Goal: Task Accomplishment & Management: Use online tool/utility

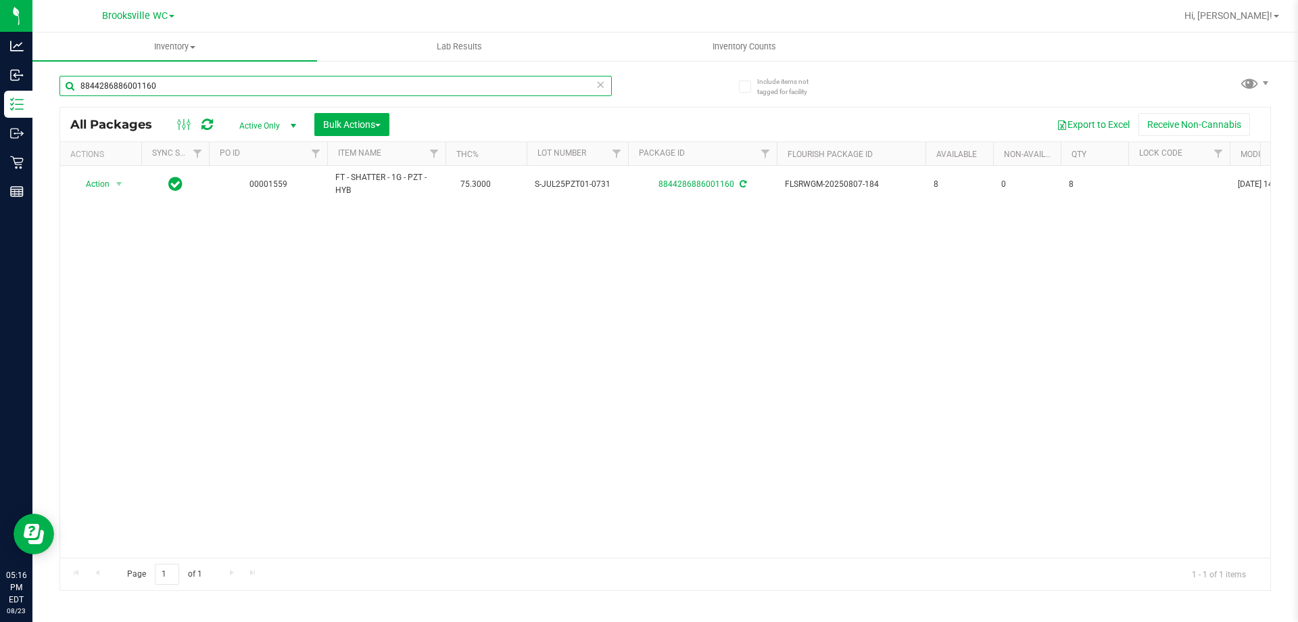
click at [164, 86] on input "8844286886001160" at bounding box center [336, 86] width 553 height 20
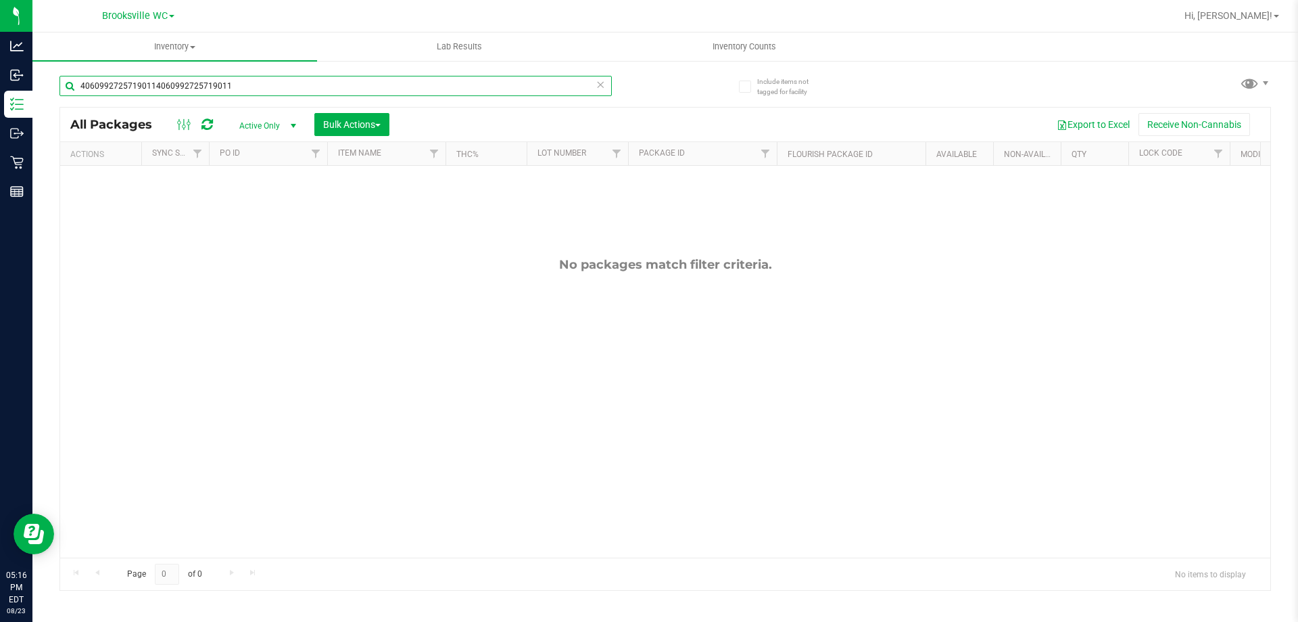
click at [156, 86] on input "40609927257190114060992725719011" at bounding box center [336, 86] width 553 height 20
drag, startPoint x: 156, startPoint y: 86, endPoint x: 290, endPoint y: 67, distance: 135.2
click at [293, 67] on div "40609927257190114060992725719011" at bounding box center [363, 85] width 606 height 43
drag, startPoint x: 151, startPoint y: 86, endPoint x: 290, endPoint y: 74, distance: 139.2
click at [290, 74] on div "40609927257190114060992725719011" at bounding box center [363, 85] width 606 height 43
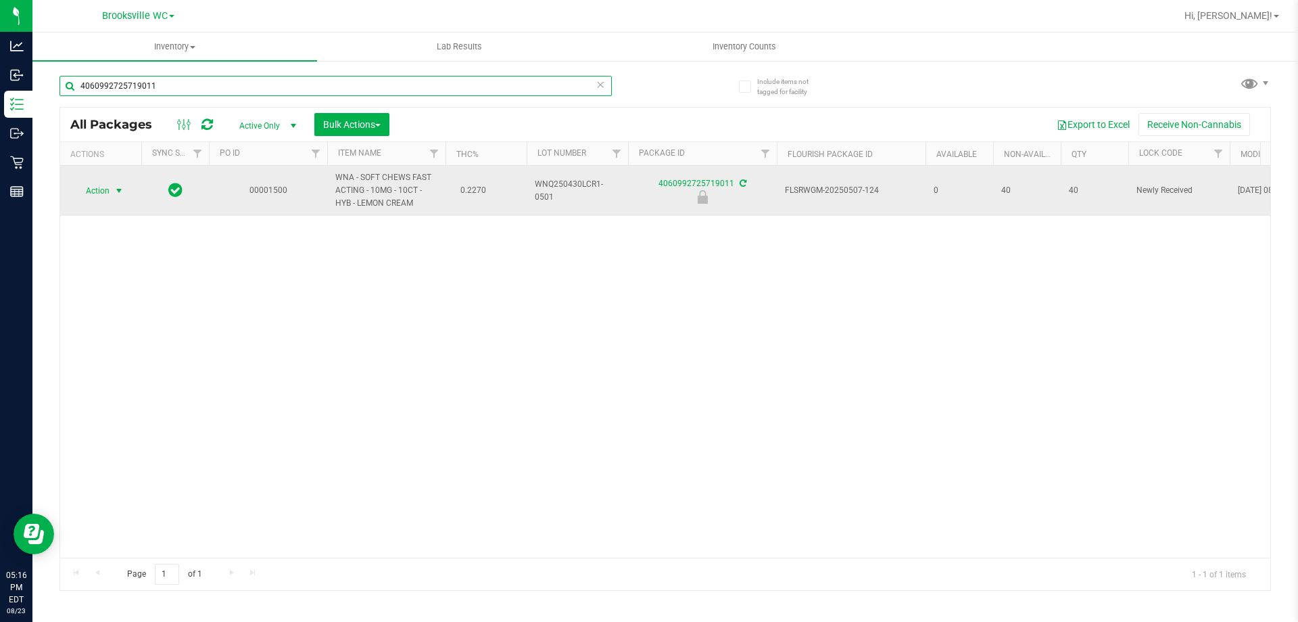
type input "4060992725719011"
click at [122, 193] on span "select" at bounding box center [119, 190] width 11 height 11
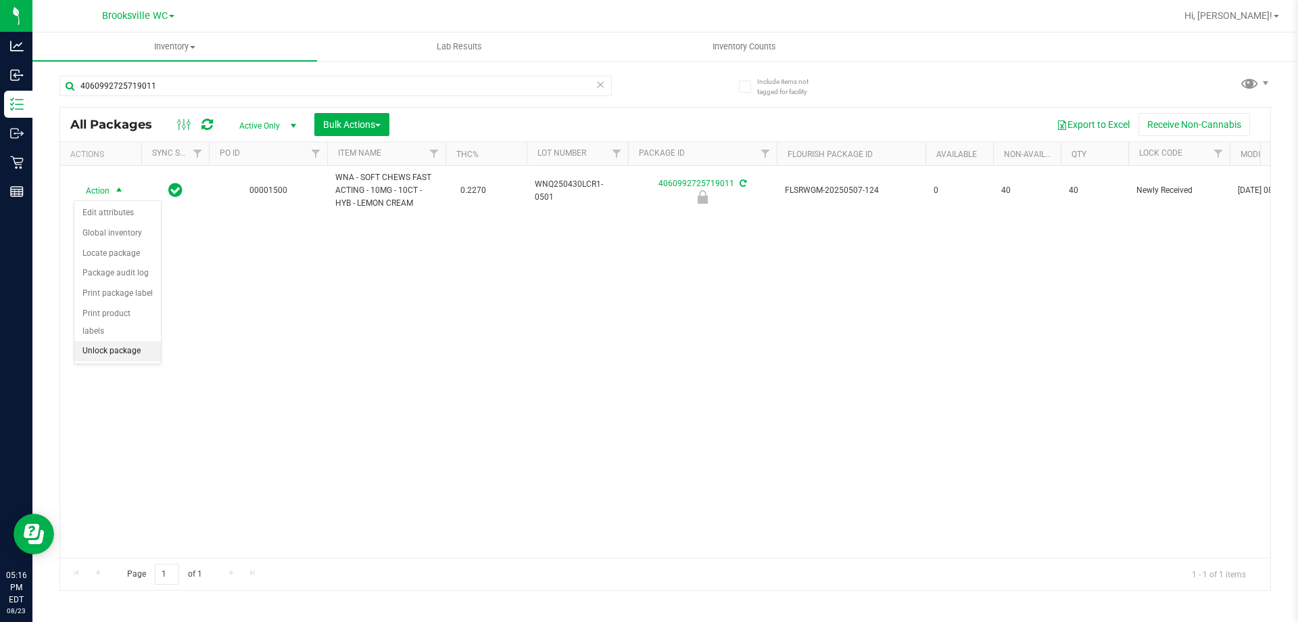
click at [119, 341] on li "Unlock package" at bounding box center [117, 351] width 87 height 20
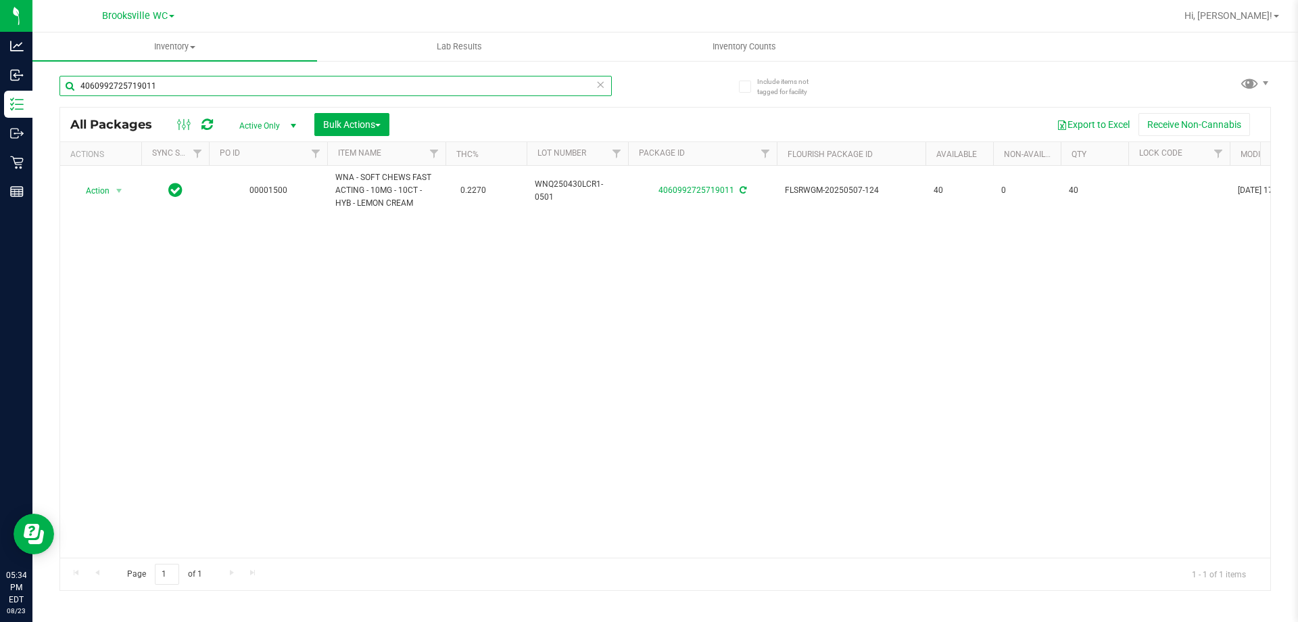
click at [169, 80] on input "4060992725719011" at bounding box center [336, 86] width 553 height 20
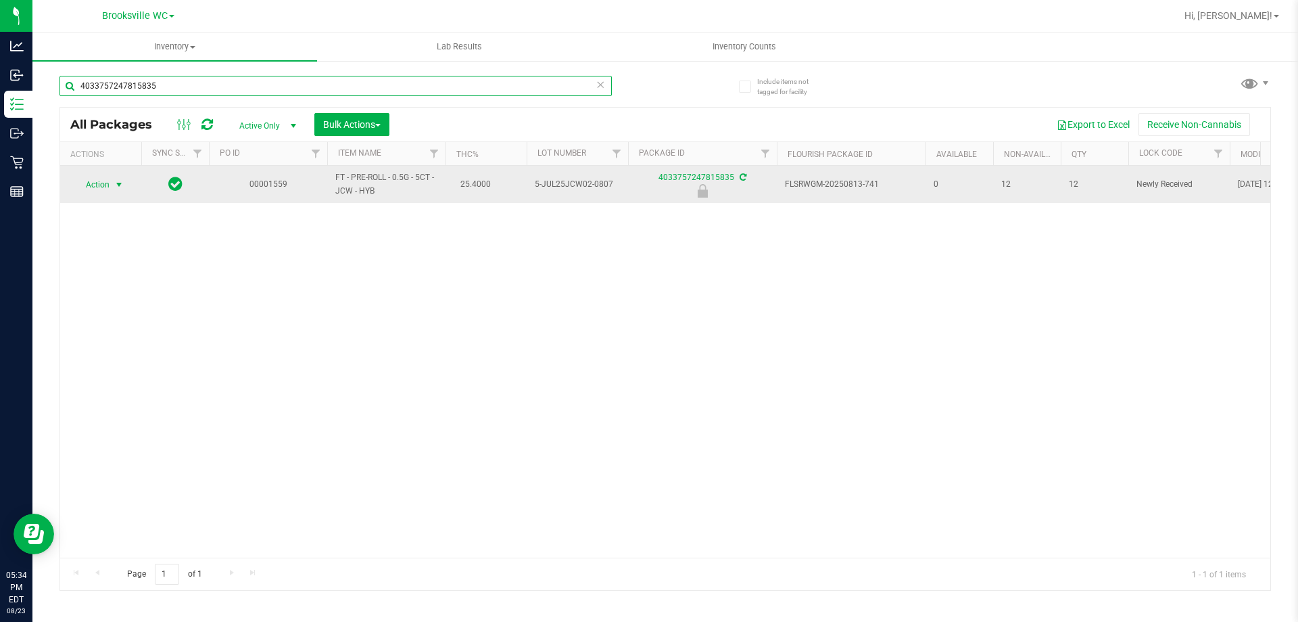
type input "4033757247815835"
click at [122, 186] on span "select" at bounding box center [119, 184] width 11 height 11
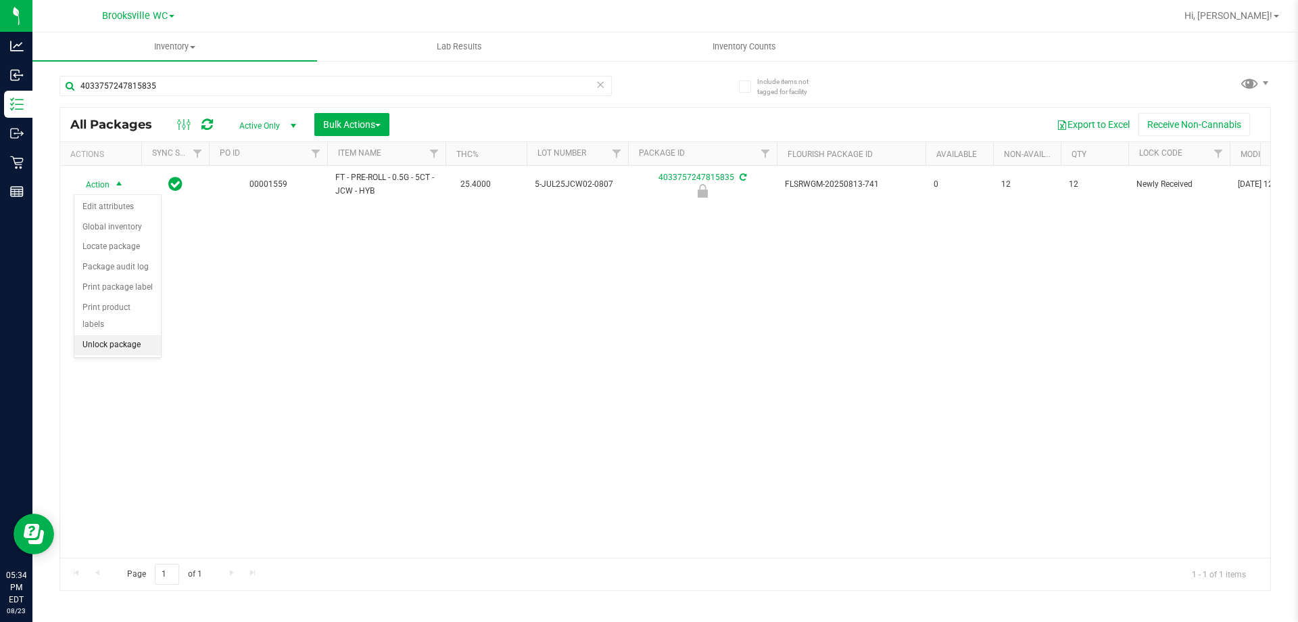
click at [116, 335] on li "Unlock package" at bounding box center [117, 345] width 87 height 20
